Goal: Communication & Community: Answer question/provide support

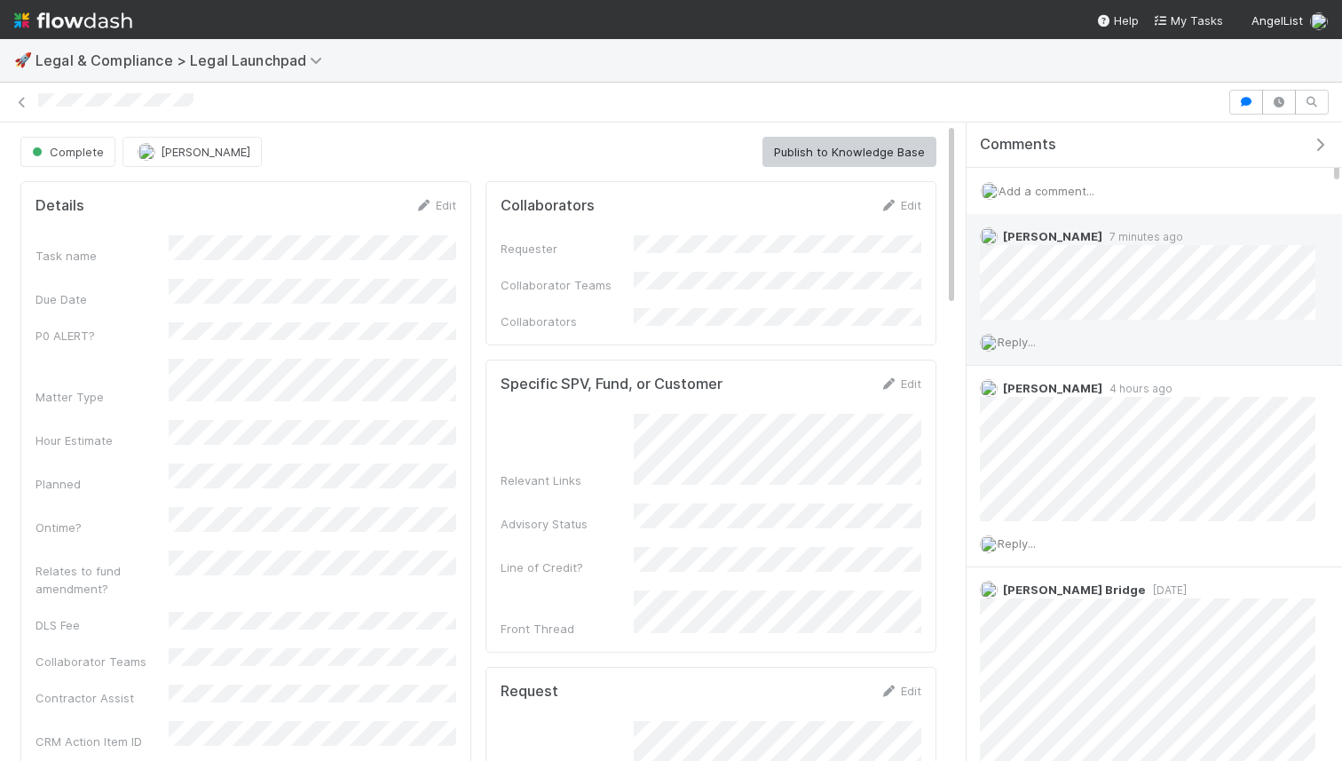
click at [1008, 339] on span "Reply..." at bounding box center [1016, 342] width 38 height 14
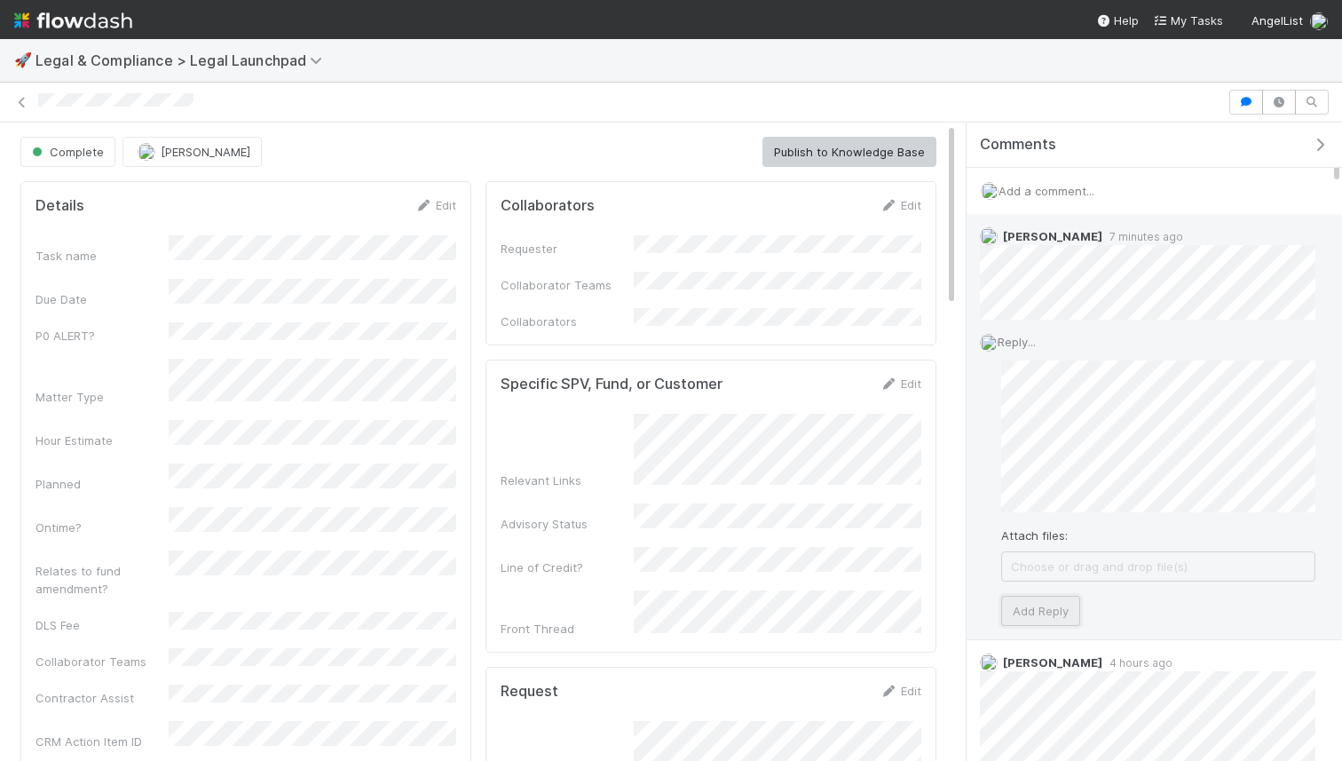
click at [1015, 609] on button "Add Reply" at bounding box center [1040, 610] width 79 height 30
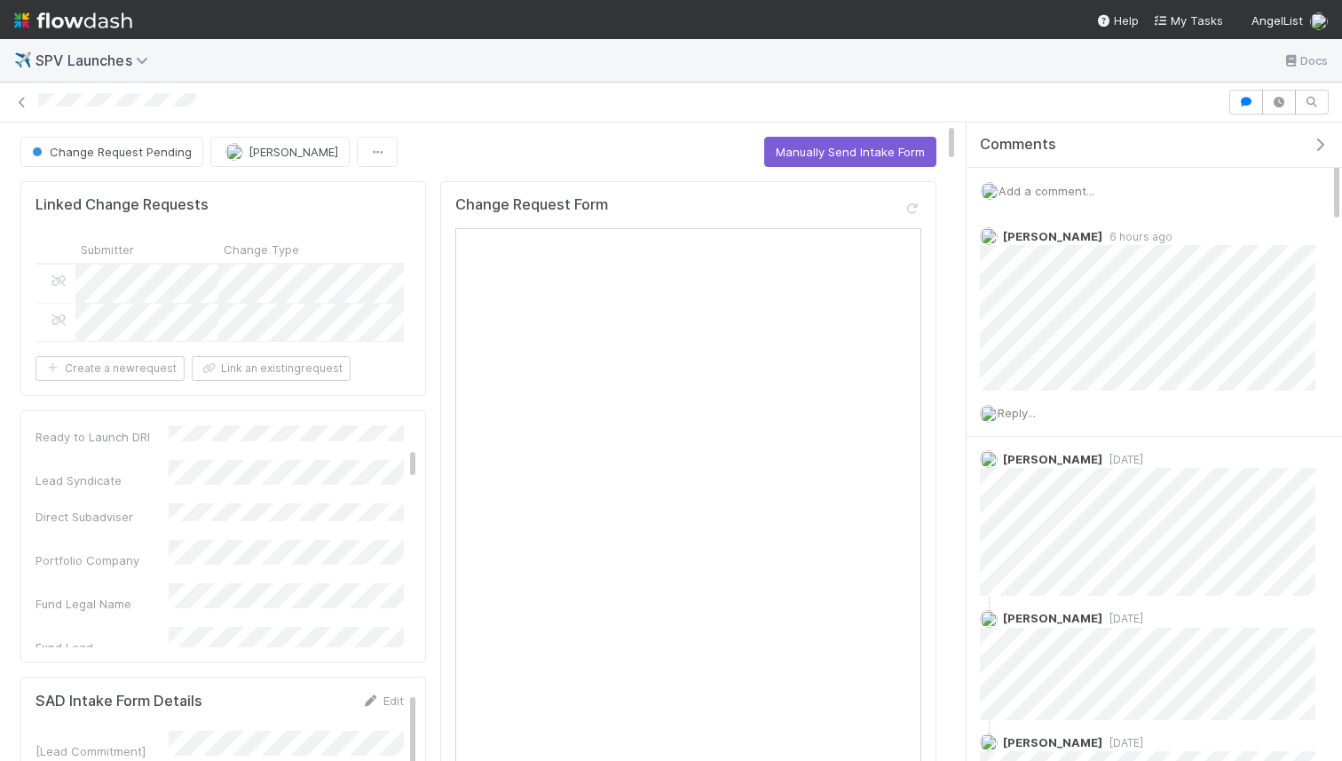
scroll to position [261, 0]
copy div "Fund Legal Name"
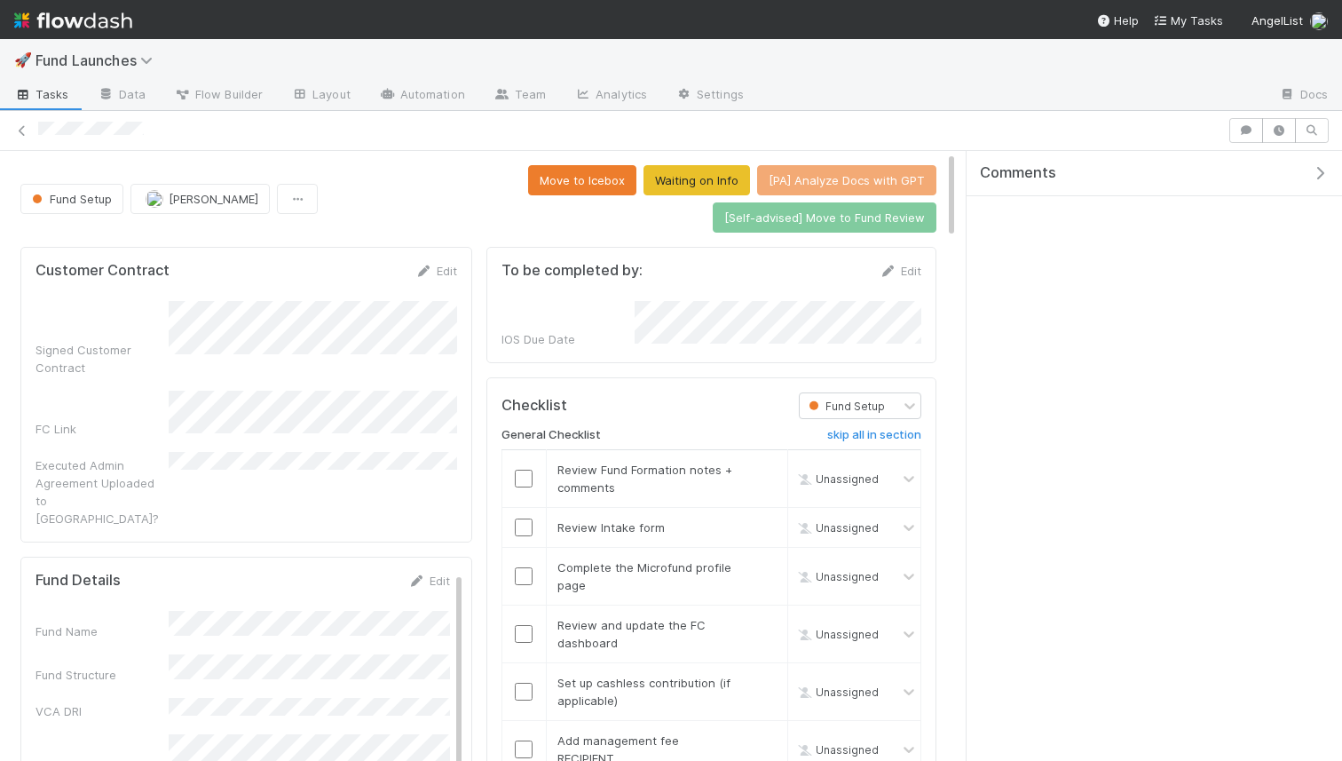
scroll to position [360, 886]
